Goal: Task Accomplishment & Management: Use online tool/utility

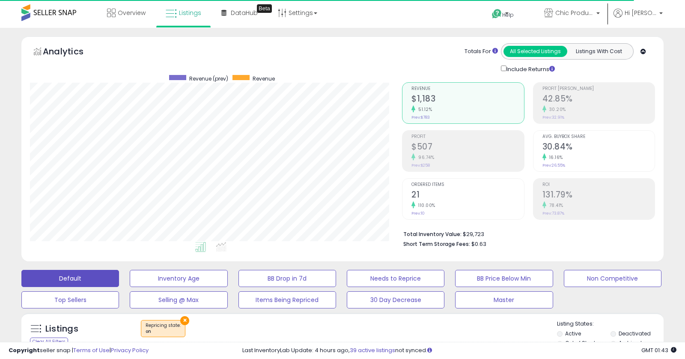
scroll to position [239, 0]
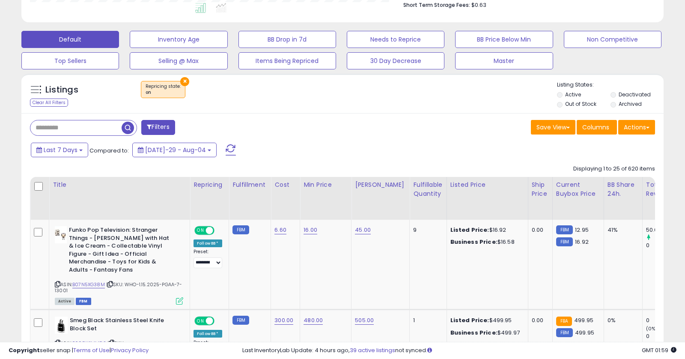
click at [169, 125] on button "Filters" at bounding box center [157, 127] width 33 height 15
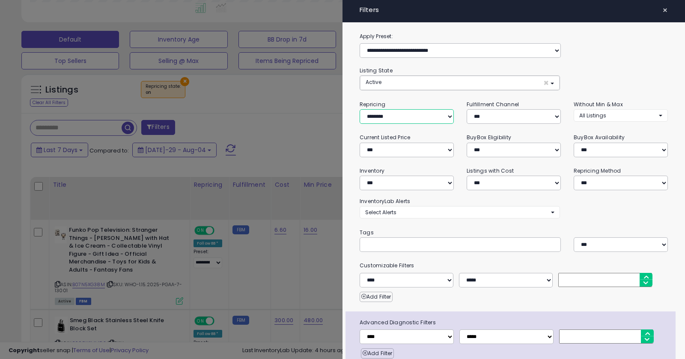
click at [427, 116] on select "**********" at bounding box center [407, 116] width 94 height 15
select select "***"
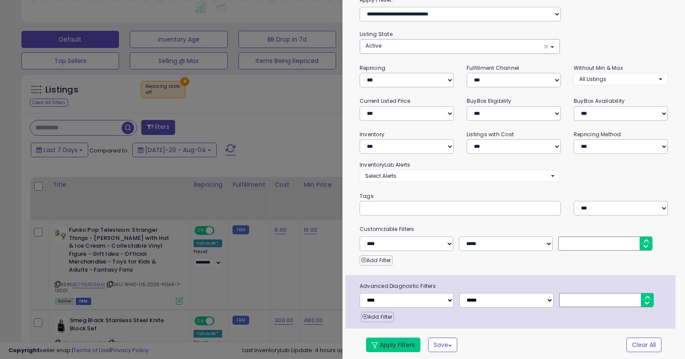
click at [399, 342] on button "Apply Filters" at bounding box center [393, 344] width 54 height 15
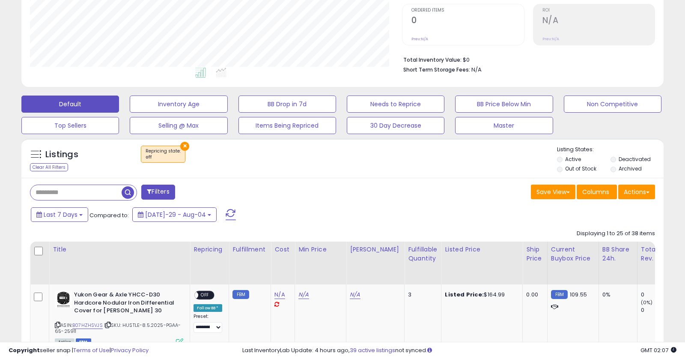
scroll to position [221, 0]
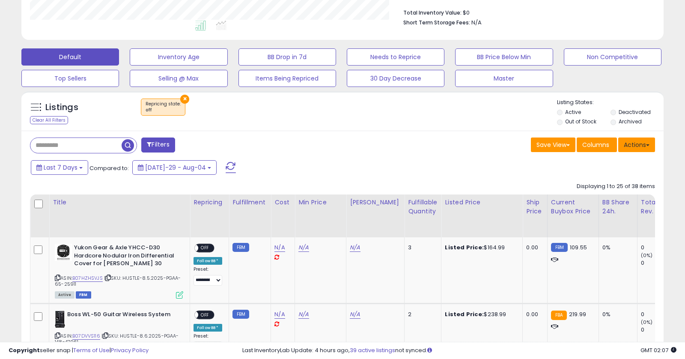
click at [640, 145] on button "Actions" at bounding box center [636, 144] width 37 height 15
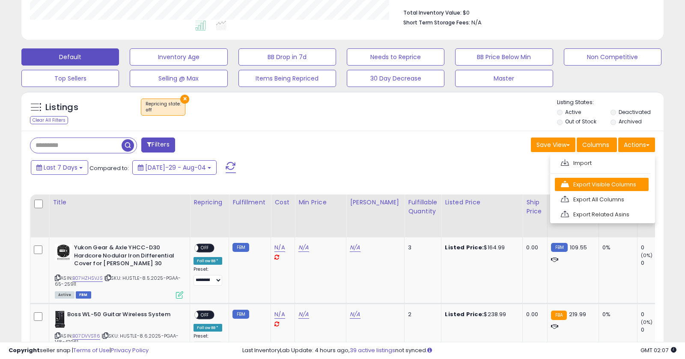
click at [607, 178] on link "Export Visible Columns" at bounding box center [602, 184] width 94 height 13
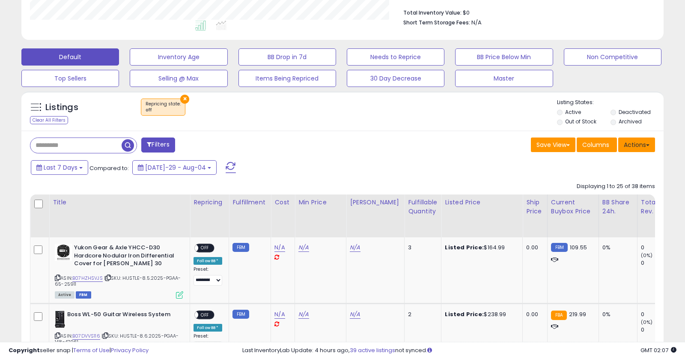
click at [639, 144] on button "Actions" at bounding box center [636, 144] width 37 height 15
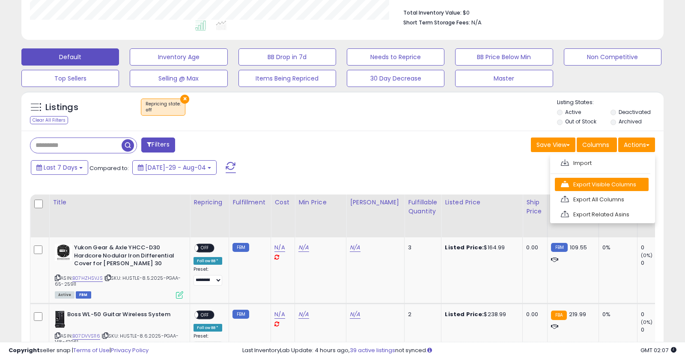
click at [603, 185] on link "Export Visible Columns" at bounding box center [602, 184] width 94 height 13
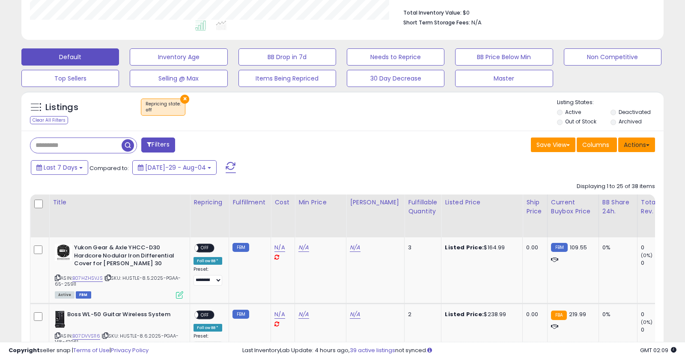
click at [633, 141] on button "Actions" at bounding box center [636, 144] width 37 height 15
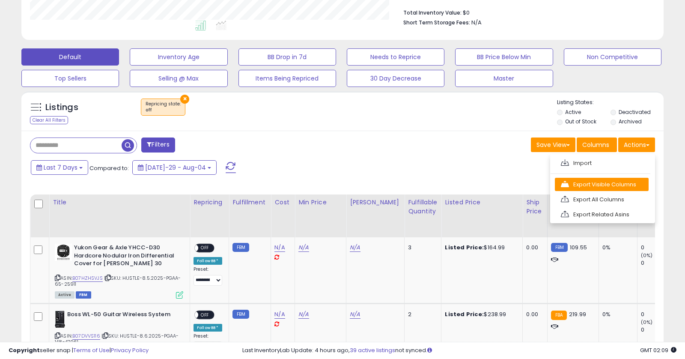
click at [598, 187] on link "Export Visible Columns" at bounding box center [602, 184] width 94 height 13
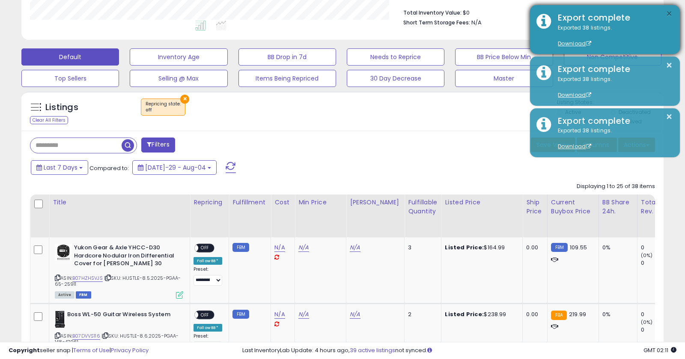
click at [669, 12] on button "×" at bounding box center [669, 14] width 7 height 11
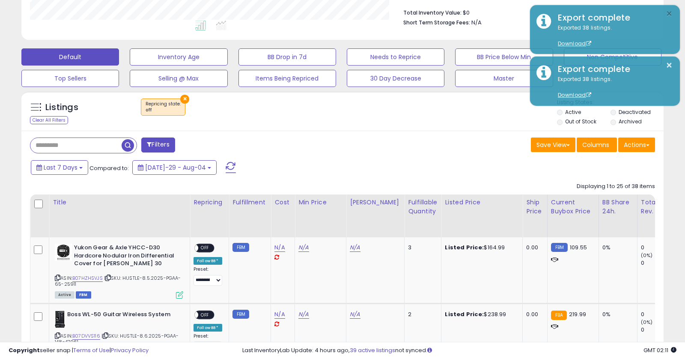
click at [669, 13] on button "×" at bounding box center [669, 14] width 7 height 11
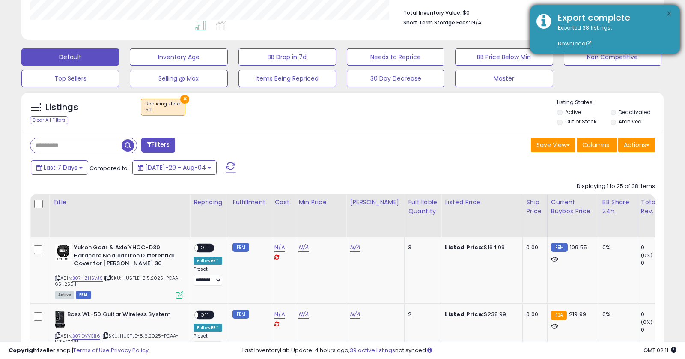
click at [668, 13] on button "×" at bounding box center [669, 14] width 7 height 11
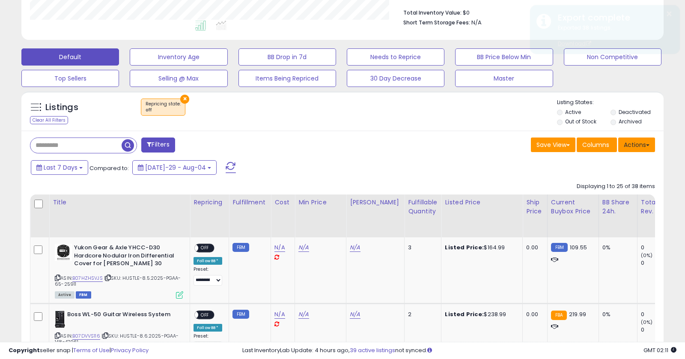
click at [628, 148] on button "Actions" at bounding box center [636, 144] width 37 height 15
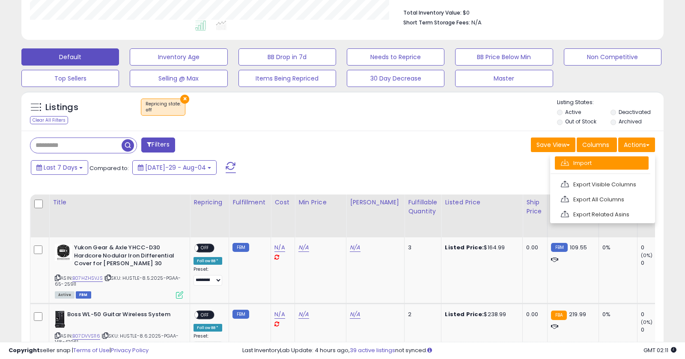
click at [597, 164] on link "Import" at bounding box center [602, 162] width 94 height 13
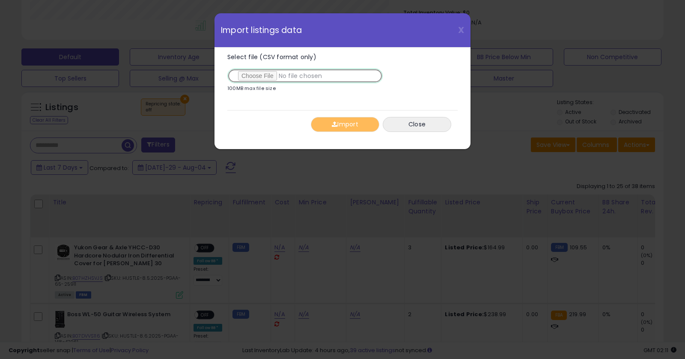
click at [257, 74] on input "Select file (CSV format only)" at bounding box center [304, 76] width 155 height 15
type input "**********"
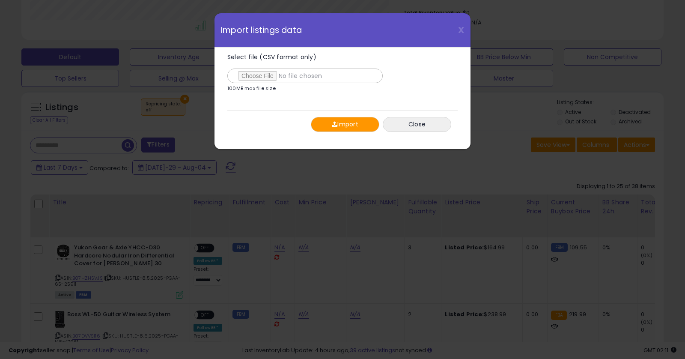
click at [352, 121] on button "Import" at bounding box center [345, 124] width 69 height 15
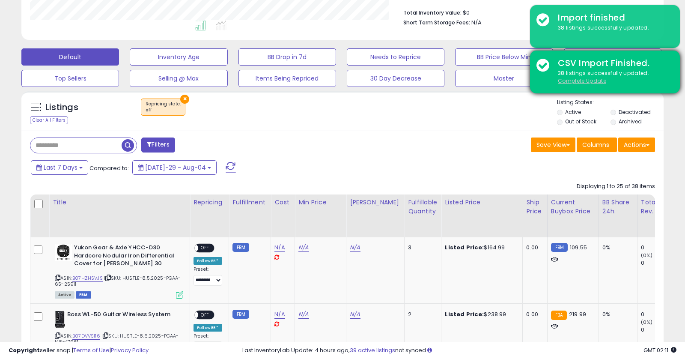
click at [581, 81] on u "Complete Update" at bounding box center [582, 80] width 48 height 7
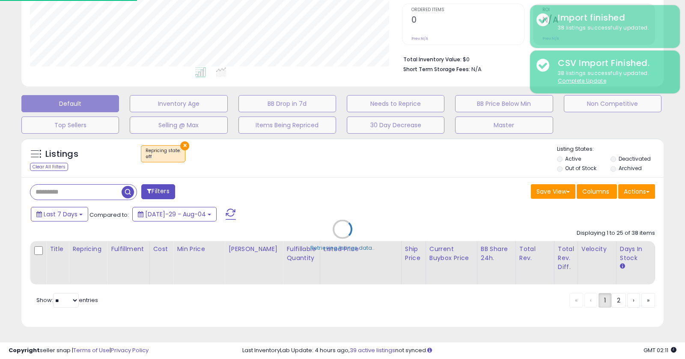
scroll to position [174, 0]
